Goal: Check status: Check status

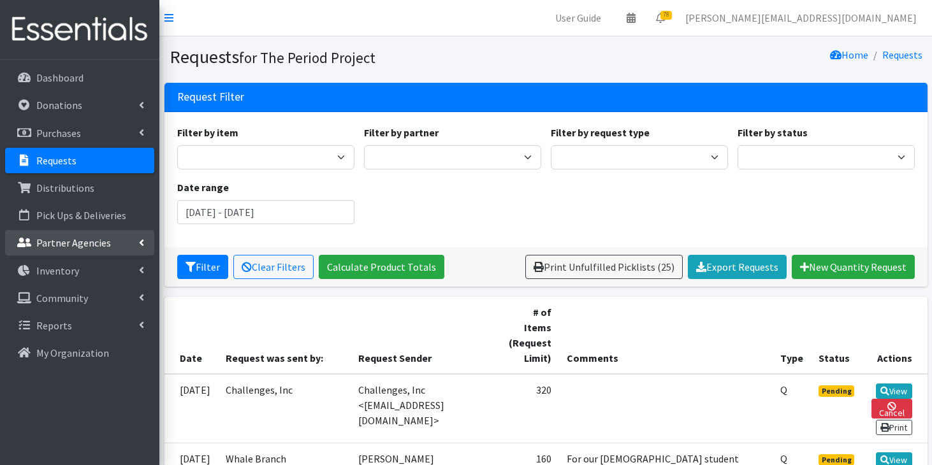
click at [88, 245] on p "Partner Agencies" at bounding box center [73, 242] width 75 height 13
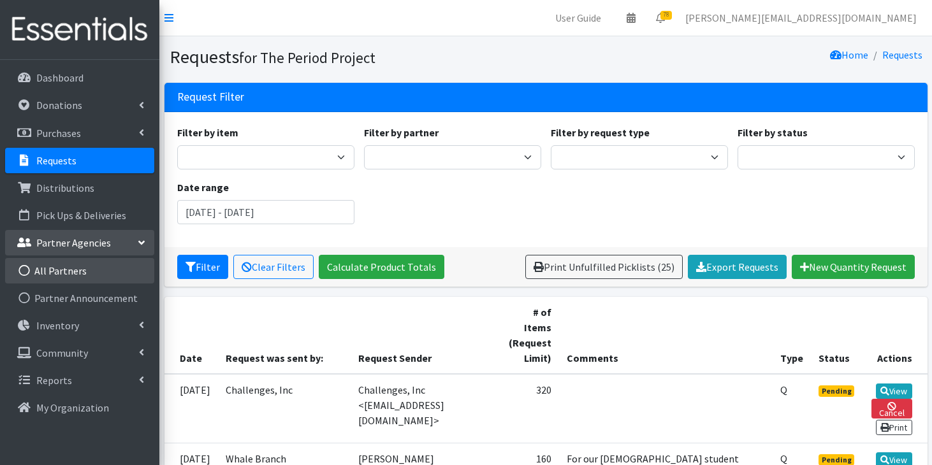
click at [75, 276] on link "All Partners" at bounding box center [79, 270] width 149 height 25
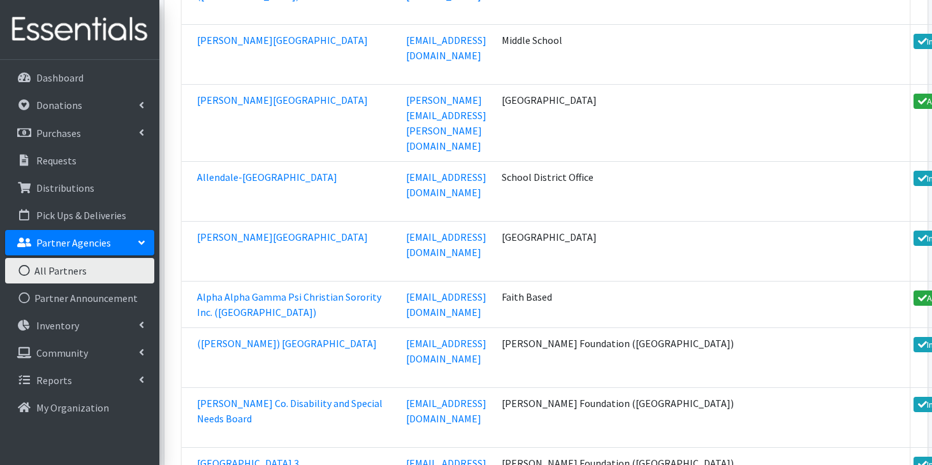
scroll to position [8690, 0]
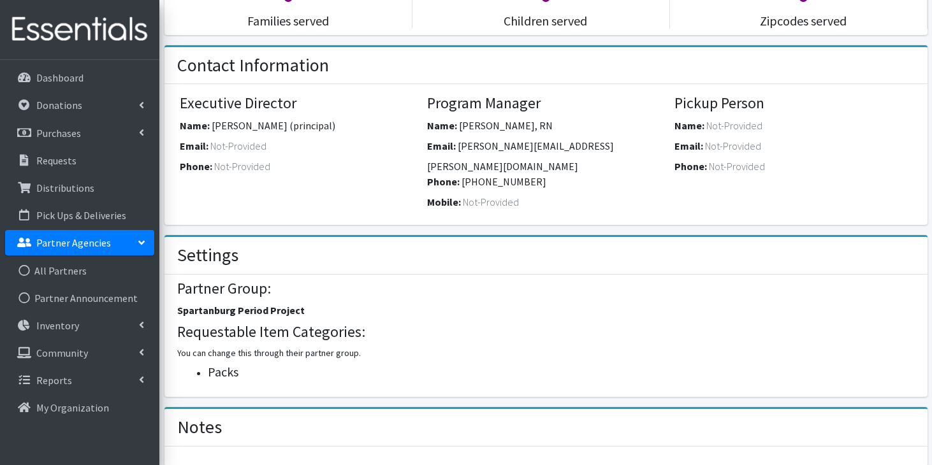
scroll to position [369, 0]
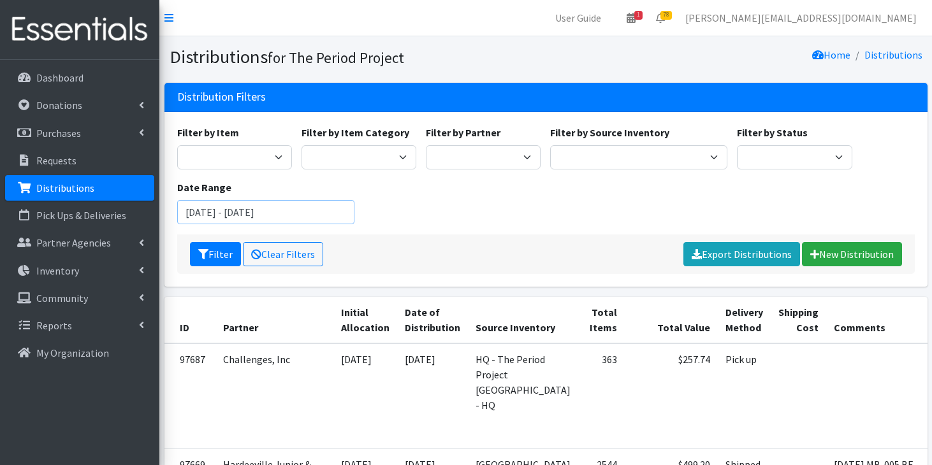
click at [209, 217] on input "August 6, 2025 - November 6, 2025" at bounding box center [265, 212] width 177 height 24
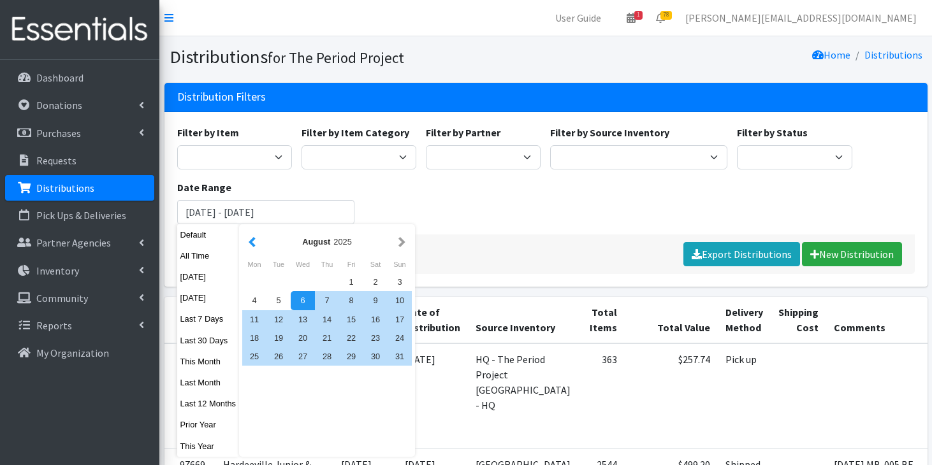
click at [252, 244] on button "button" at bounding box center [251, 242] width 13 height 16
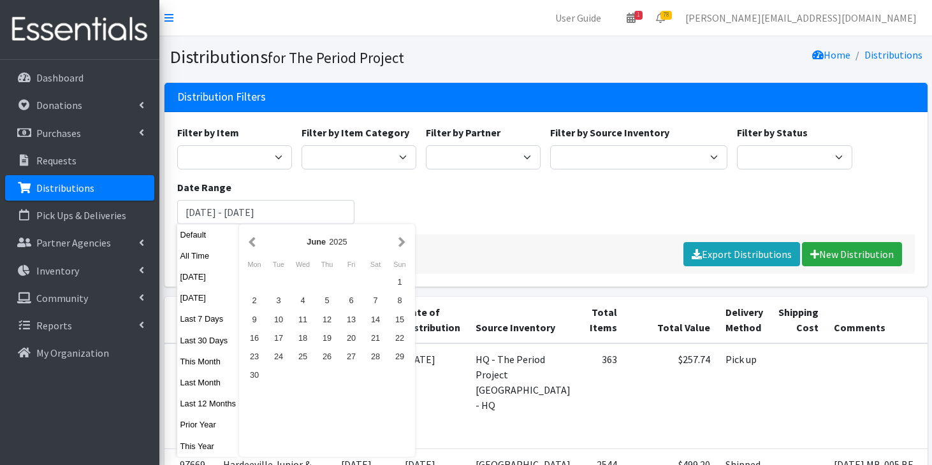
click at [252, 244] on button "button" at bounding box center [251, 242] width 13 height 16
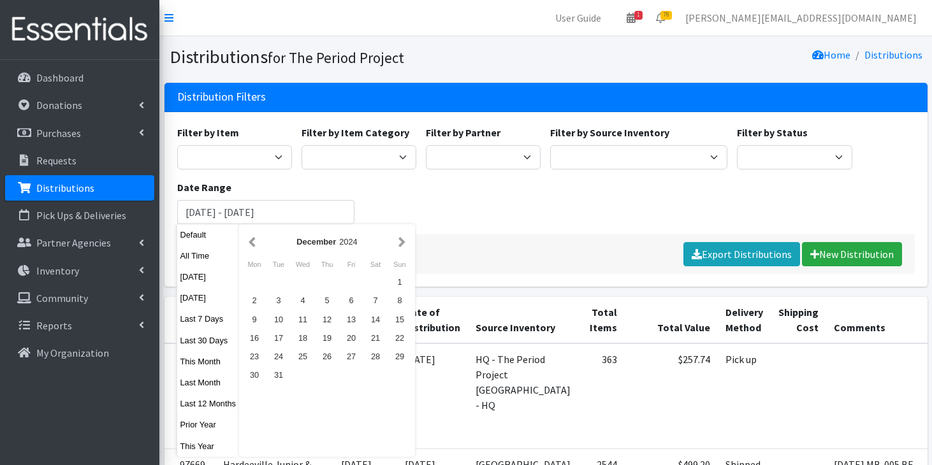
click at [252, 244] on button "button" at bounding box center [251, 242] width 13 height 16
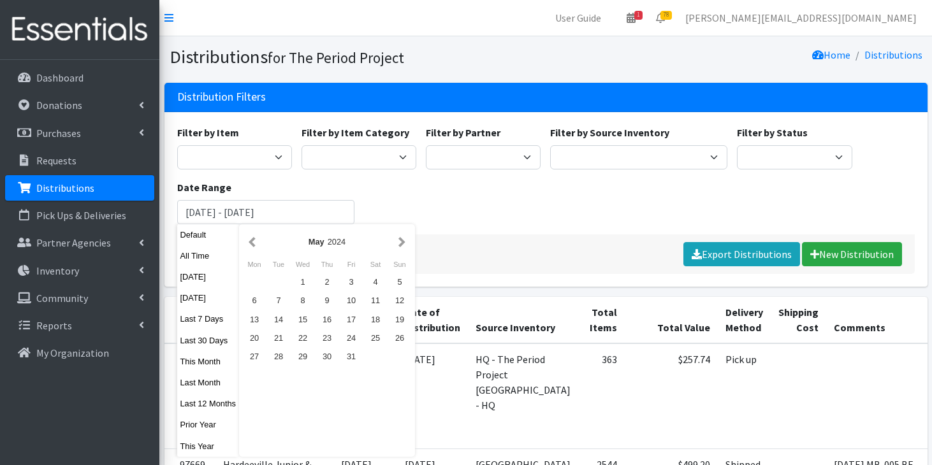
click at [252, 244] on button "button" at bounding box center [251, 242] width 13 height 16
click at [257, 278] on div "1" at bounding box center [254, 282] width 24 height 18
click at [406, 242] on button "button" at bounding box center [401, 242] width 13 height 16
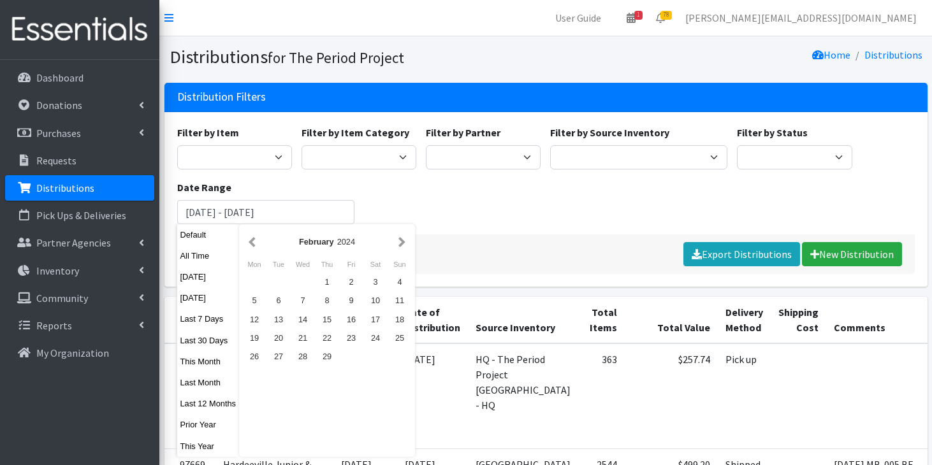
click at [406, 242] on button "button" at bounding box center [401, 242] width 13 height 16
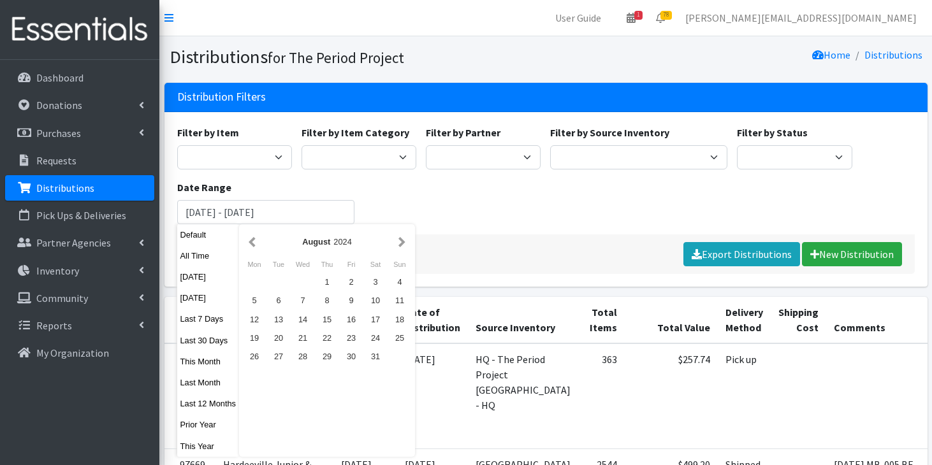
click at [406, 242] on button "button" at bounding box center [401, 242] width 13 height 16
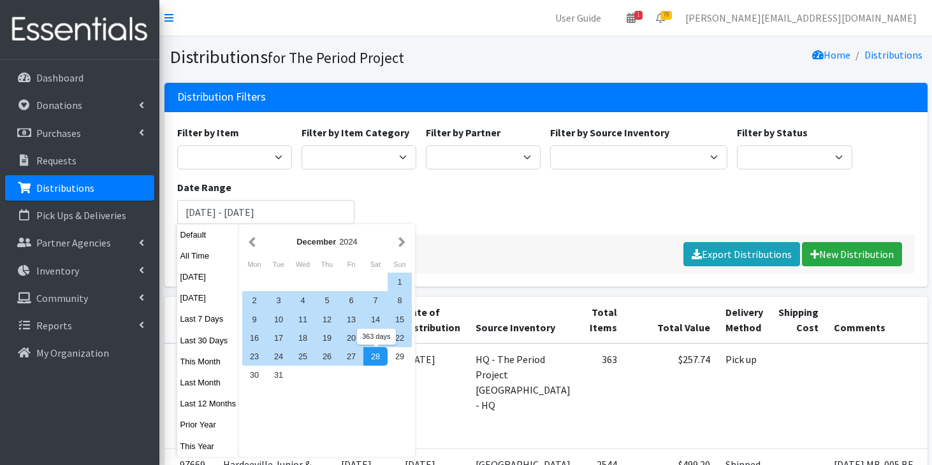
click at [395, 402] on div "December 2024 Mon Tue Wed Thu Fri Sat Sun 1 2 3 4 5 6 7 8 9 10 11 12 13 14 15 1…" at bounding box center [327, 340] width 176 height 233
click at [348, 431] on div "December 2024 Mon Tue Wed Thu Fri Sat Sun 1 2 3 4 5 6 7 8 9 10 11 12 13 14 15 1…" at bounding box center [327, 340] width 176 height 233
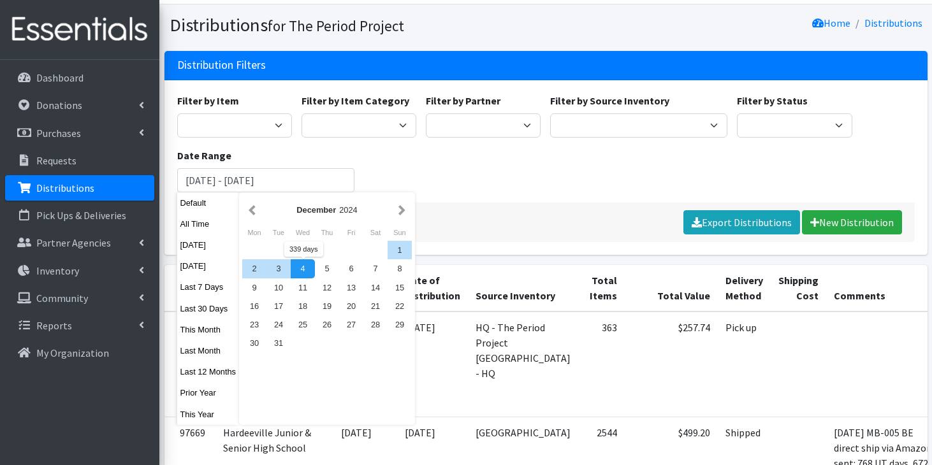
scroll to position [55, 0]
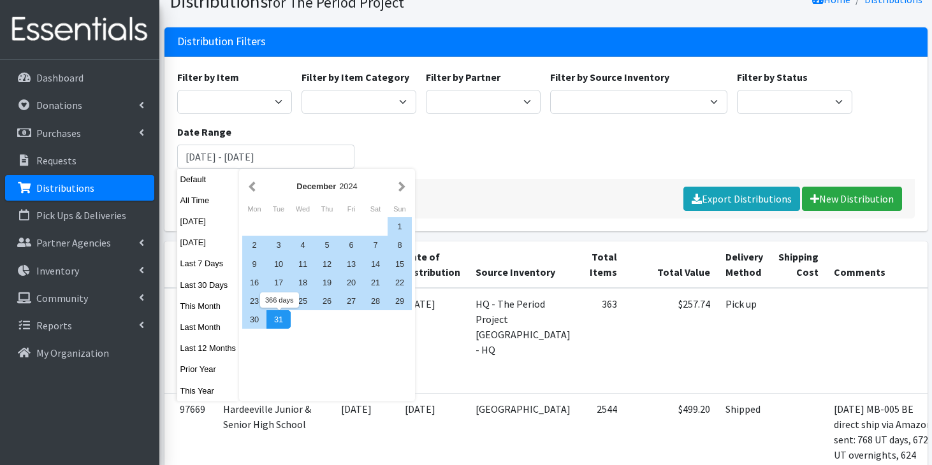
click at [284, 320] on div "31" at bounding box center [278, 319] width 24 height 18
type input "[DATE] - [DATE]"
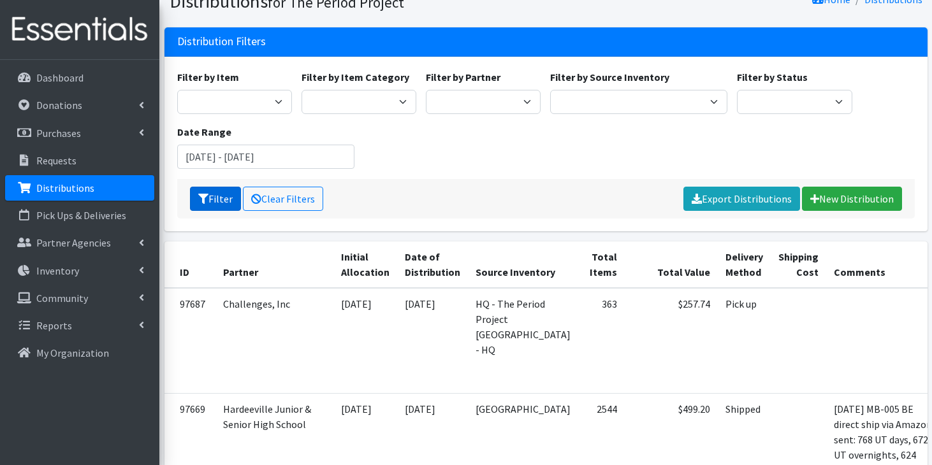
click at [230, 194] on button "Filter" at bounding box center [215, 199] width 51 height 24
